Goal: Book appointment/travel/reservation

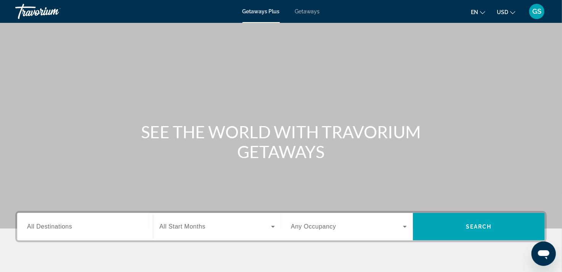
click at [311, 11] on span "Getaways" at bounding box center [307, 11] width 25 height 6
click at [74, 227] on input "Destination All Destinations" at bounding box center [85, 226] width 116 height 9
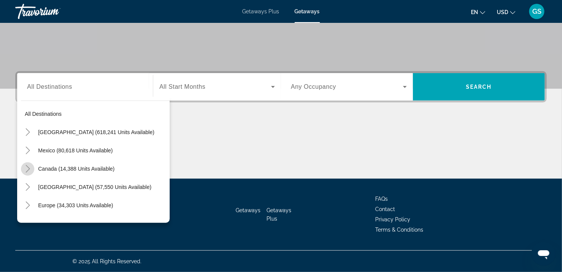
click at [29, 169] on icon "Toggle Canada (14,388 units available)" at bounding box center [28, 169] width 4 height 8
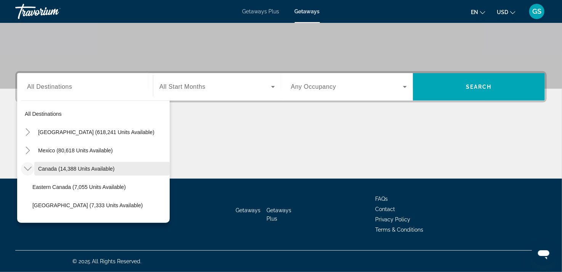
scroll to position [38, 0]
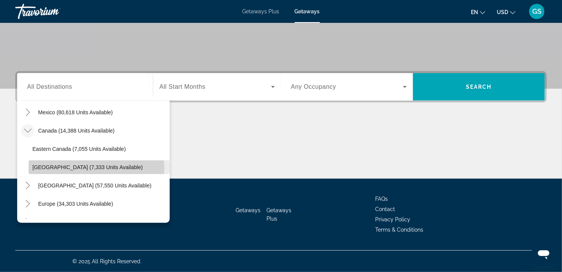
click at [77, 169] on span "[GEOGRAPHIC_DATA] (7,333 units available)" at bounding box center [87, 167] width 110 height 6
type input "**********"
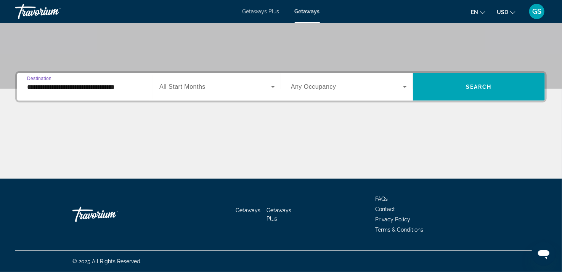
click at [261, 89] on span "Search widget" at bounding box center [215, 86] width 112 height 9
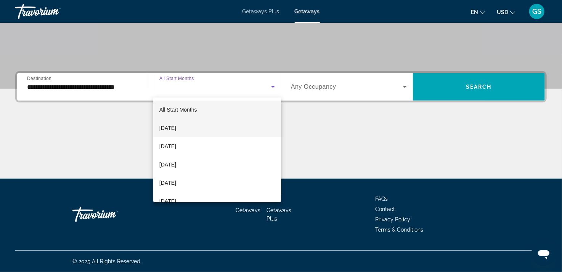
click at [170, 125] on span "[DATE]" at bounding box center [167, 127] width 17 height 9
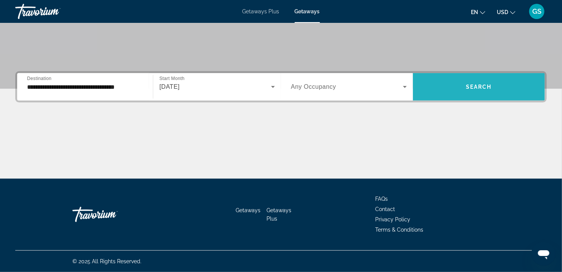
click at [484, 88] on span "Search" at bounding box center [479, 87] width 26 height 6
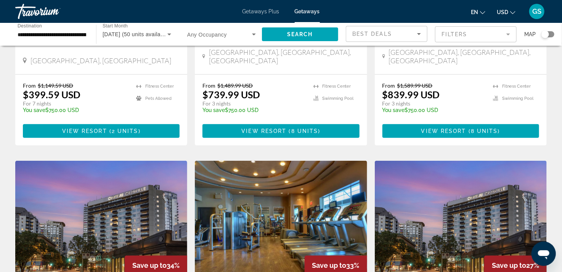
scroll to position [76, 0]
